Goal: Navigation & Orientation: Find specific page/section

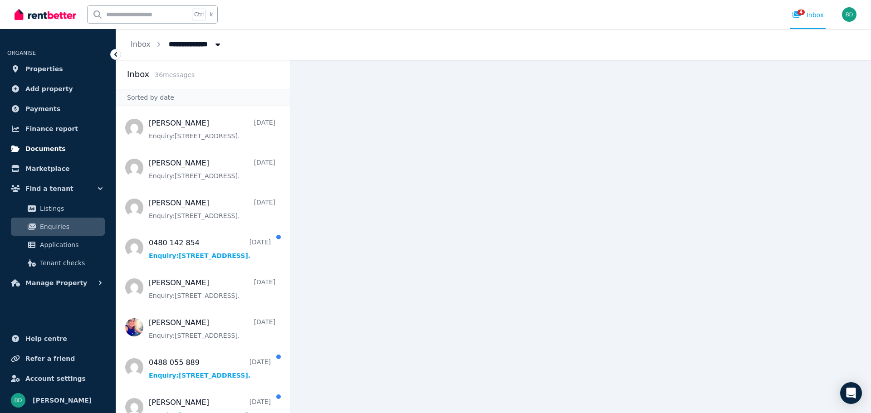
click at [58, 151] on span "Documents" at bounding box center [45, 148] width 40 height 11
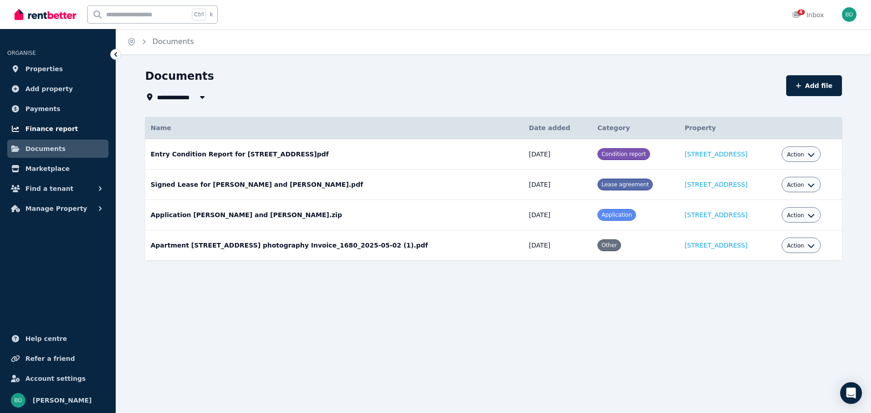
click at [58, 127] on span "Finance report" at bounding box center [51, 128] width 53 height 11
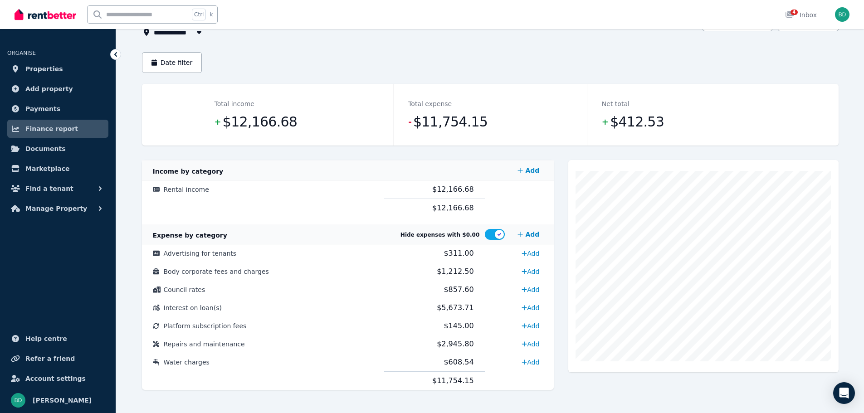
scroll to position [73, 0]
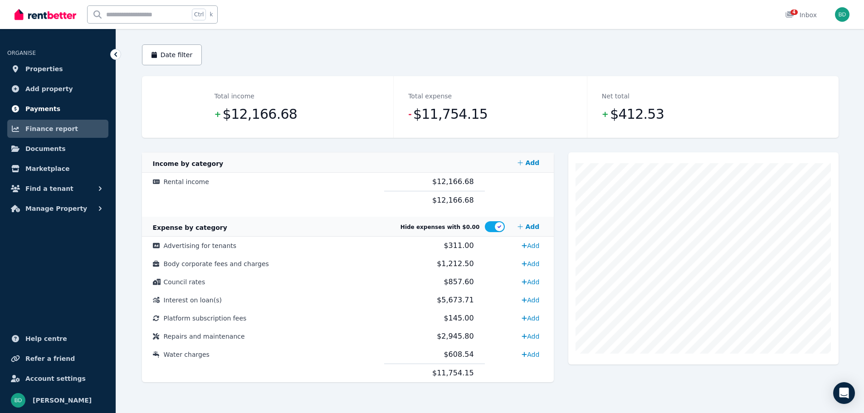
click at [61, 106] on link "Payments" at bounding box center [57, 109] width 101 height 18
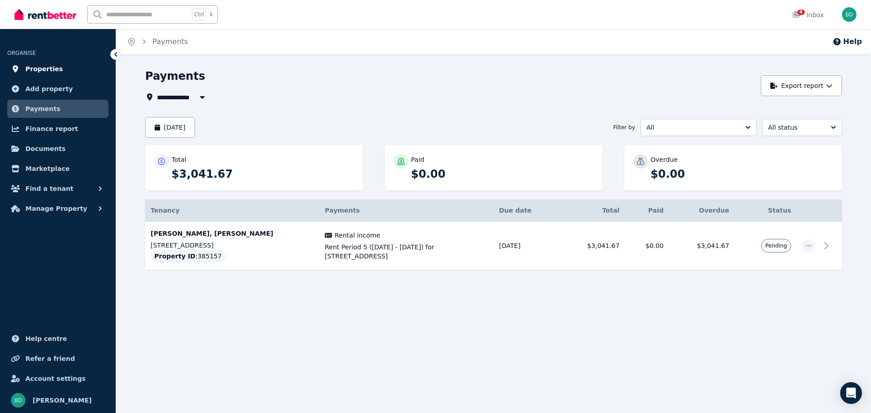
click at [39, 71] on span "Properties" at bounding box center [44, 68] width 38 height 11
